Goal: Register for event/course

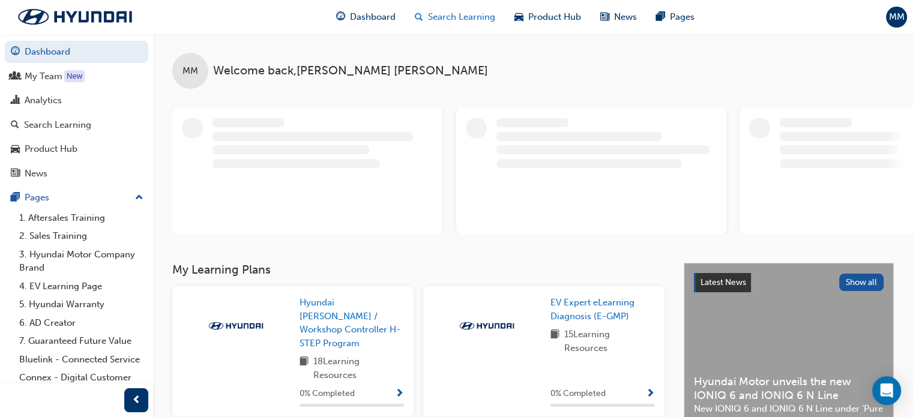
click at [429, 21] on span "Search Learning" at bounding box center [461, 17] width 67 height 14
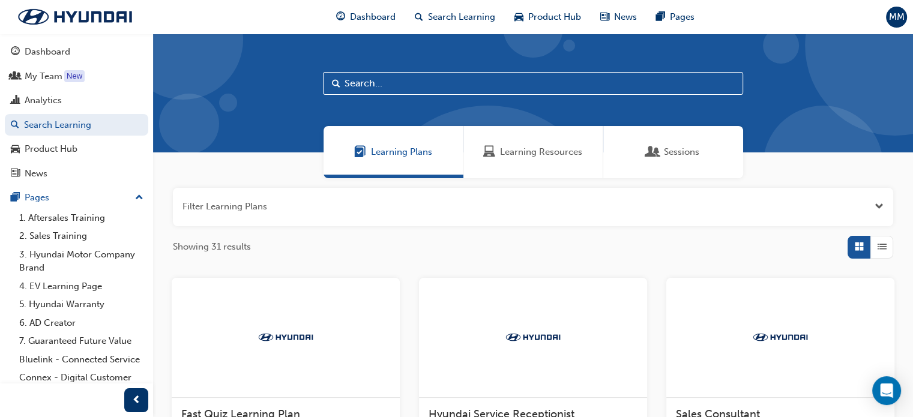
click at [488, 159] on span "Learning Resources" at bounding box center [489, 152] width 12 height 14
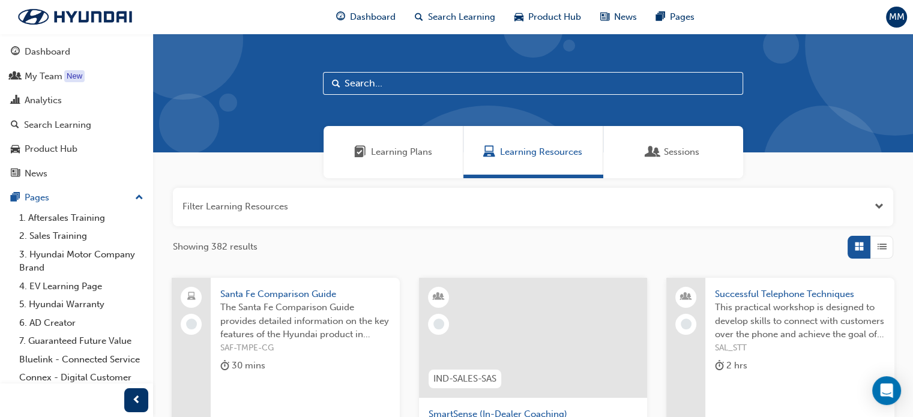
click at [378, 88] on input "text" at bounding box center [533, 83] width 420 height 23
type input "mte"
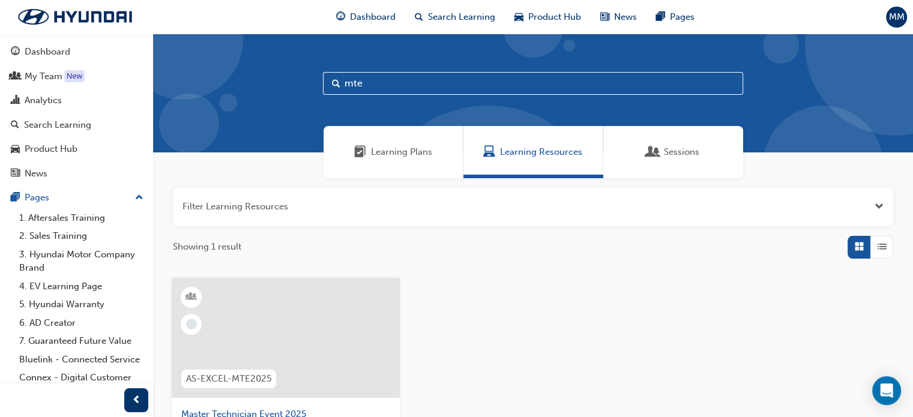
click at [185, 366] on div "AS-EXCEL-MTE2025" at bounding box center [229, 379] width 114 height 38
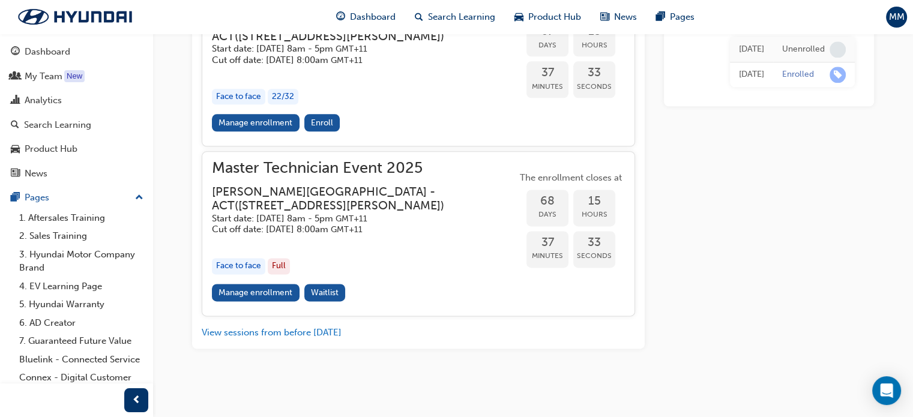
scroll to position [1727, 0]
click at [245, 291] on link "Manage enrollment" at bounding box center [256, 292] width 88 height 17
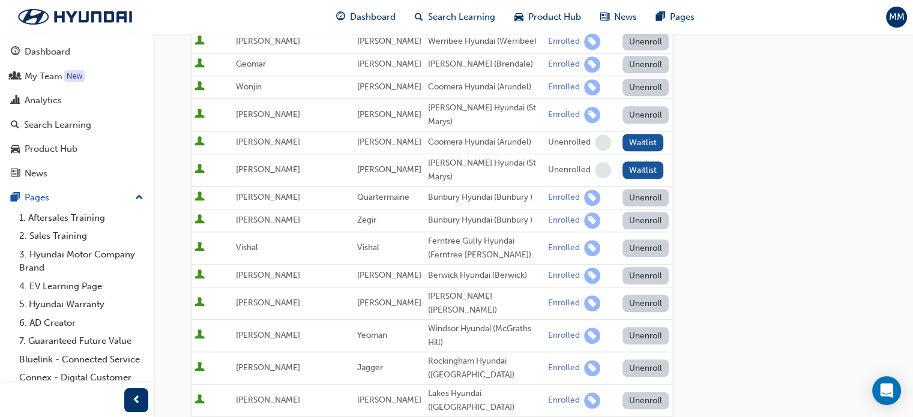
scroll to position [957, 0]
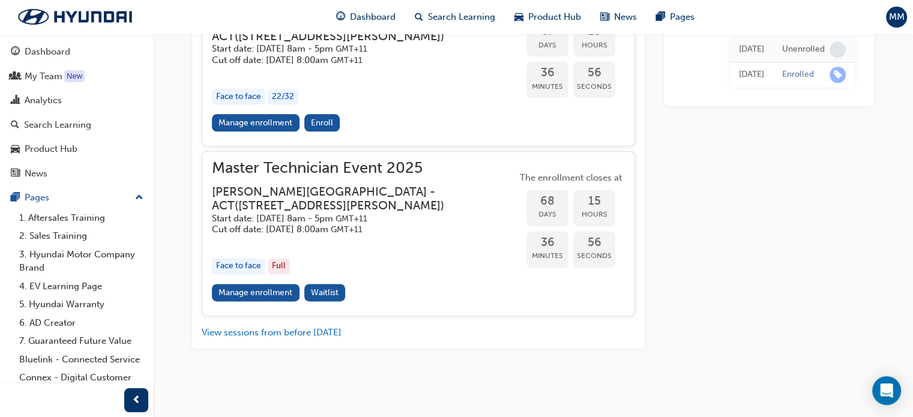
scroll to position [1592, 0]
